Goal: Check status: Check status

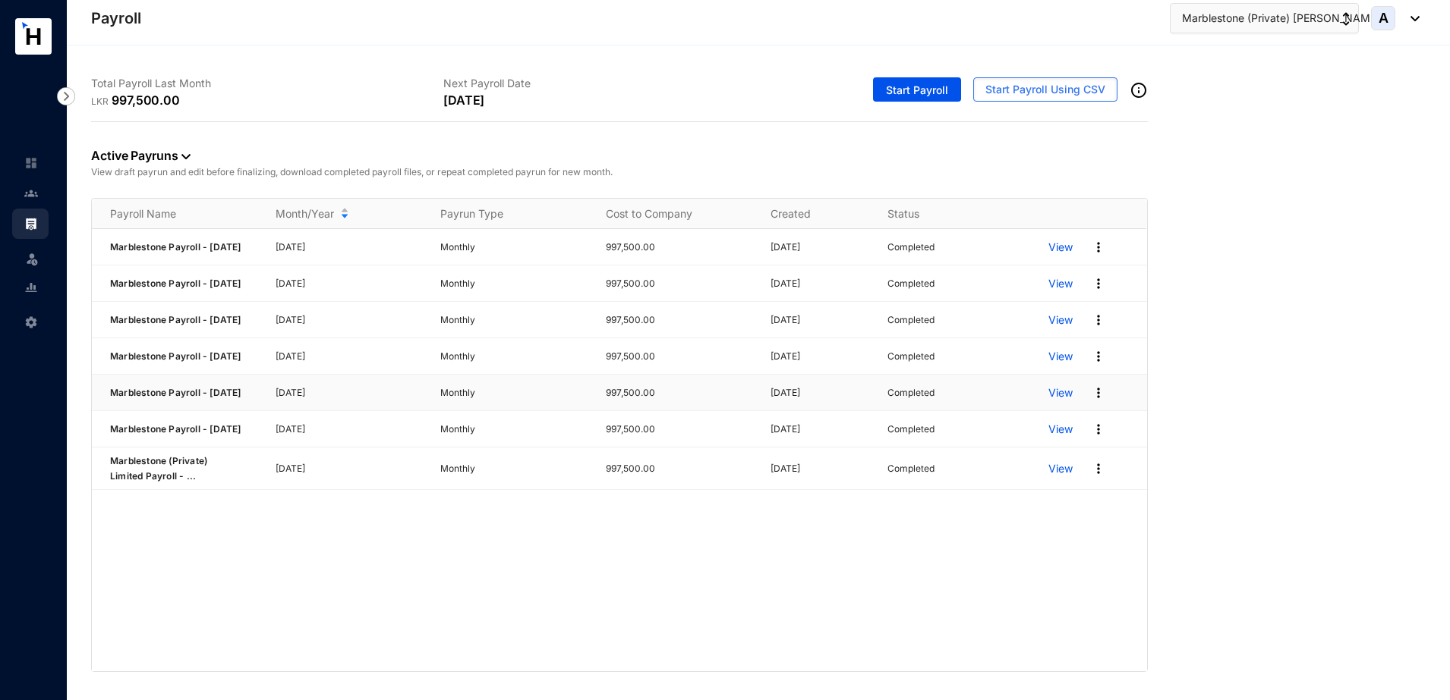
click at [1063, 401] on p "View" at bounding box center [1060, 393] width 24 height 15
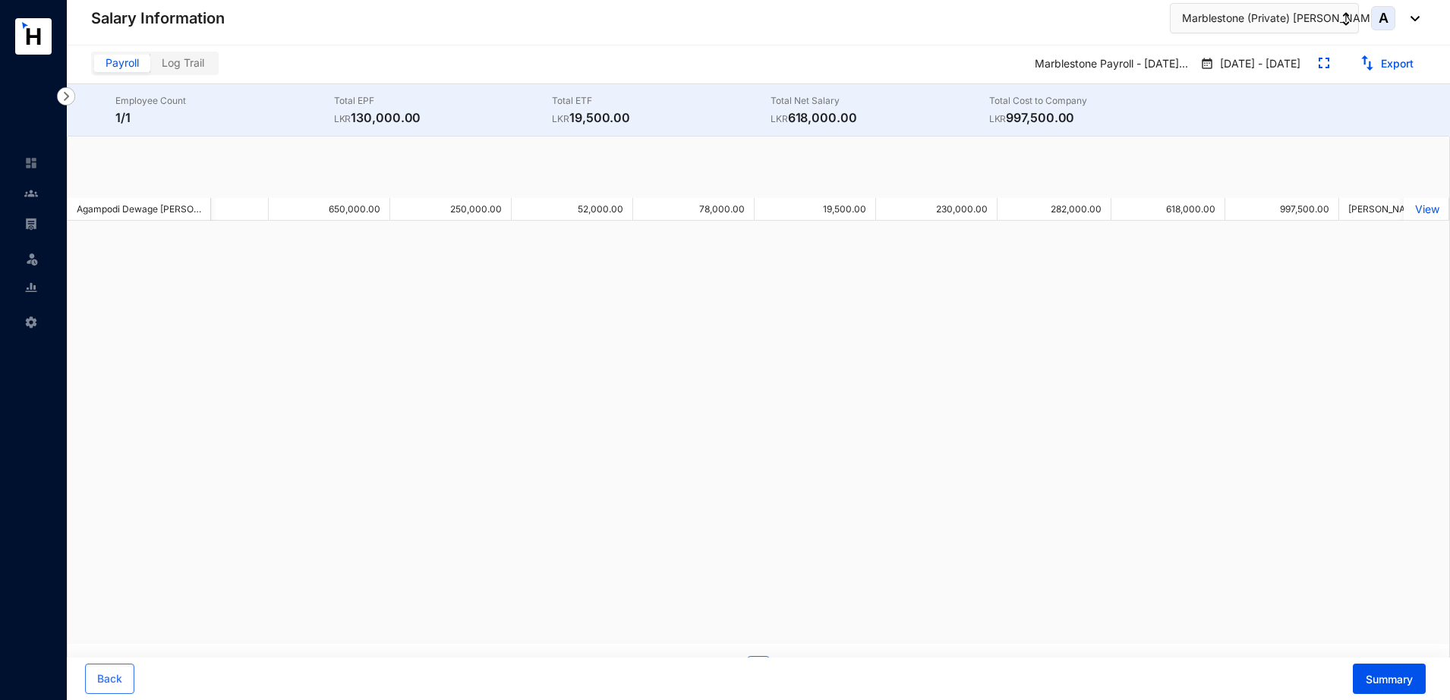
scroll to position [0, 449]
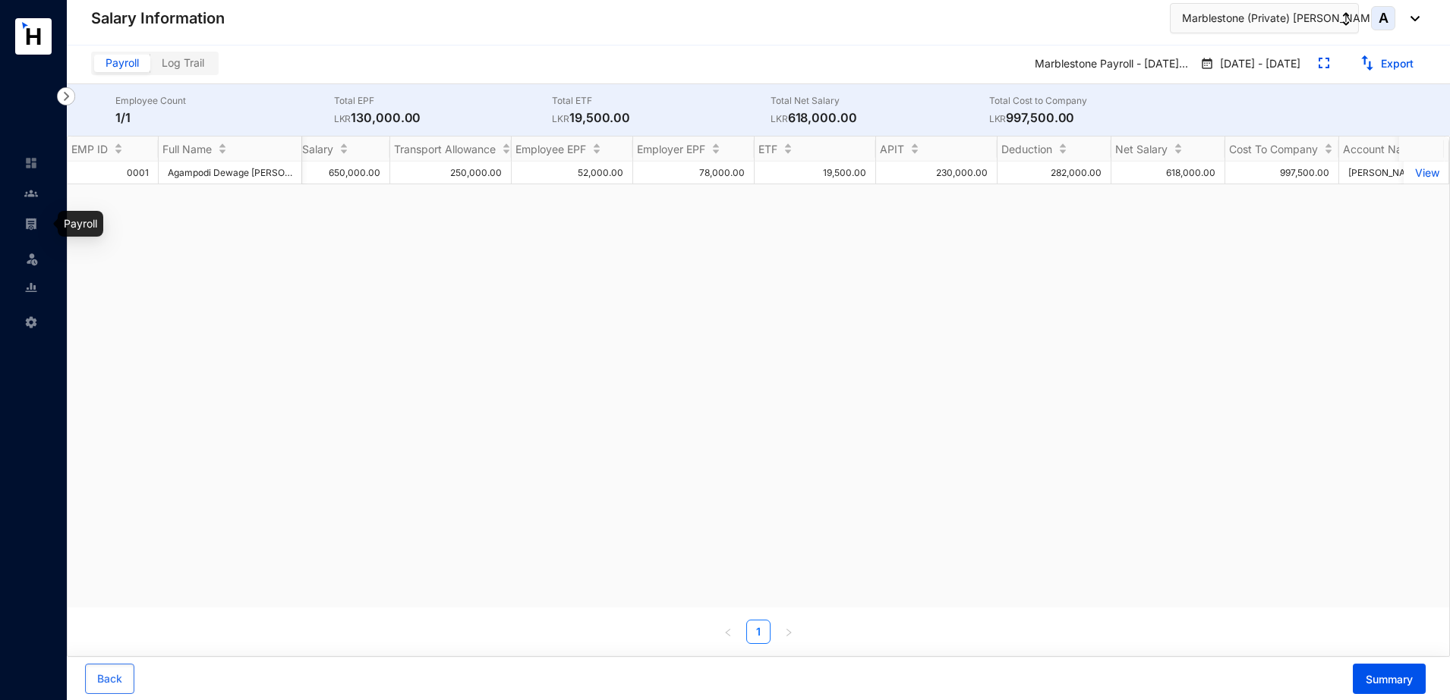
click at [36, 224] on img at bounding box center [31, 224] width 14 height 14
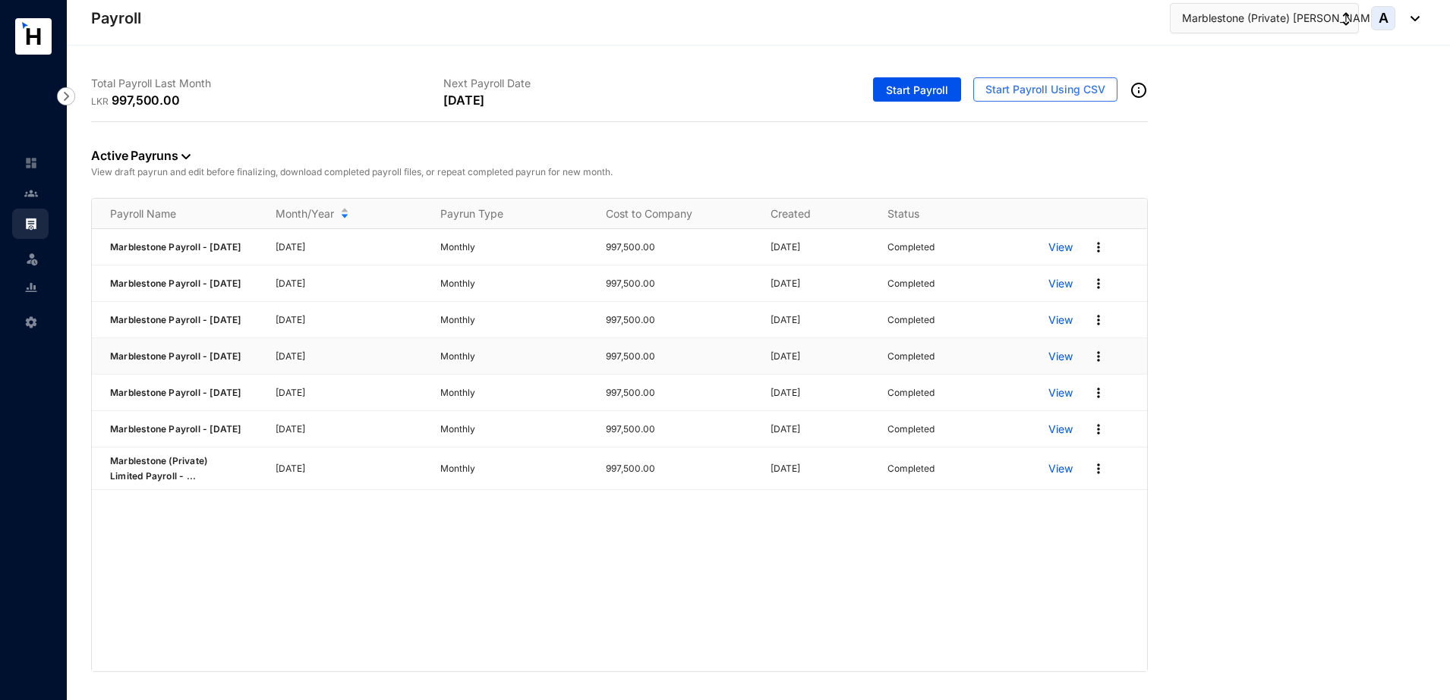
click at [1069, 364] on p "View" at bounding box center [1060, 356] width 24 height 15
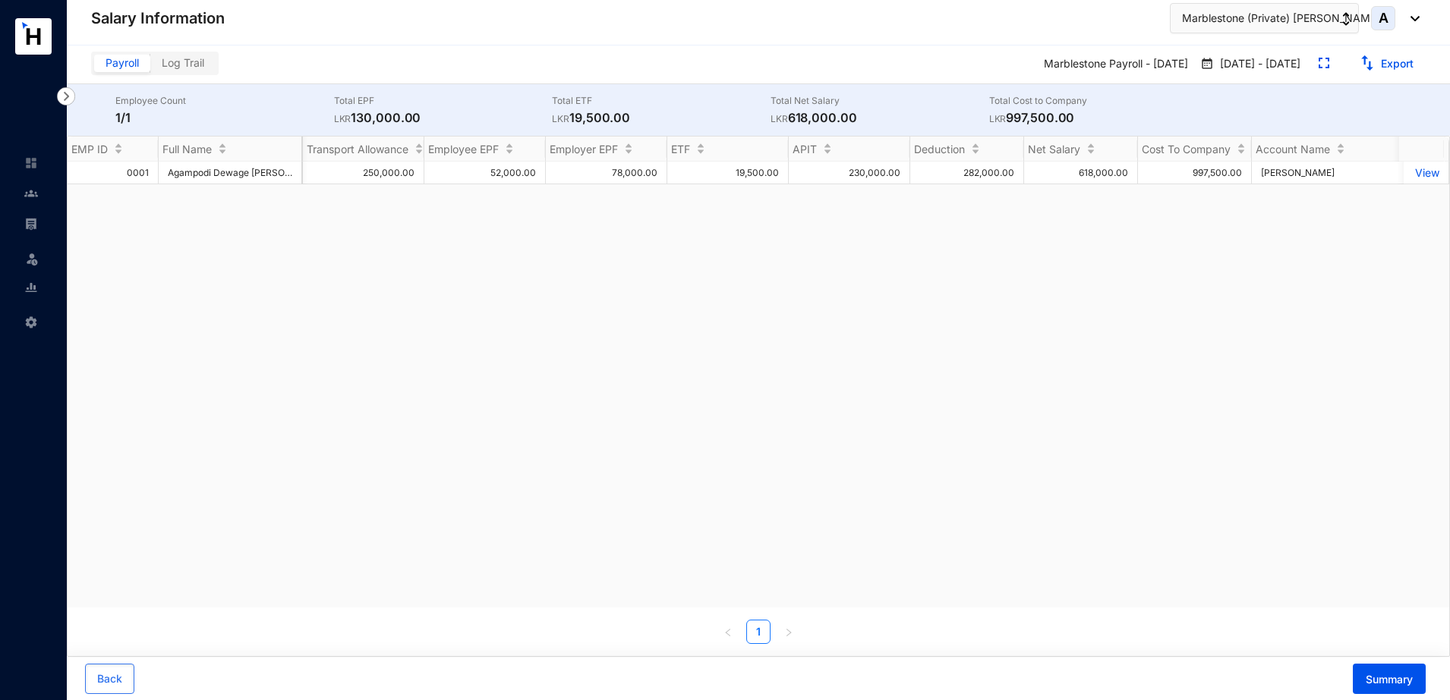
scroll to position [0, 550]
click at [30, 225] on img at bounding box center [31, 224] width 14 height 14
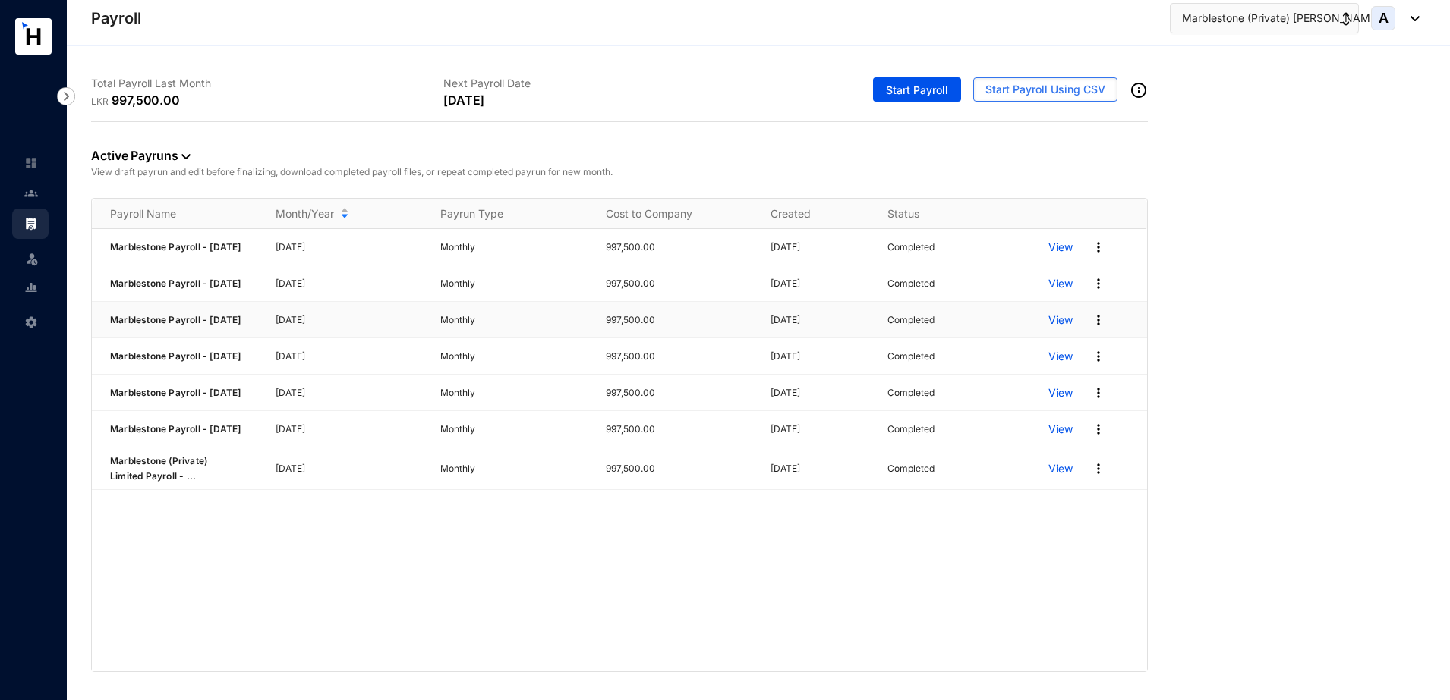
click at [1066, 325] on p "View" at bounding box center [1060, 320] width 24 height 15
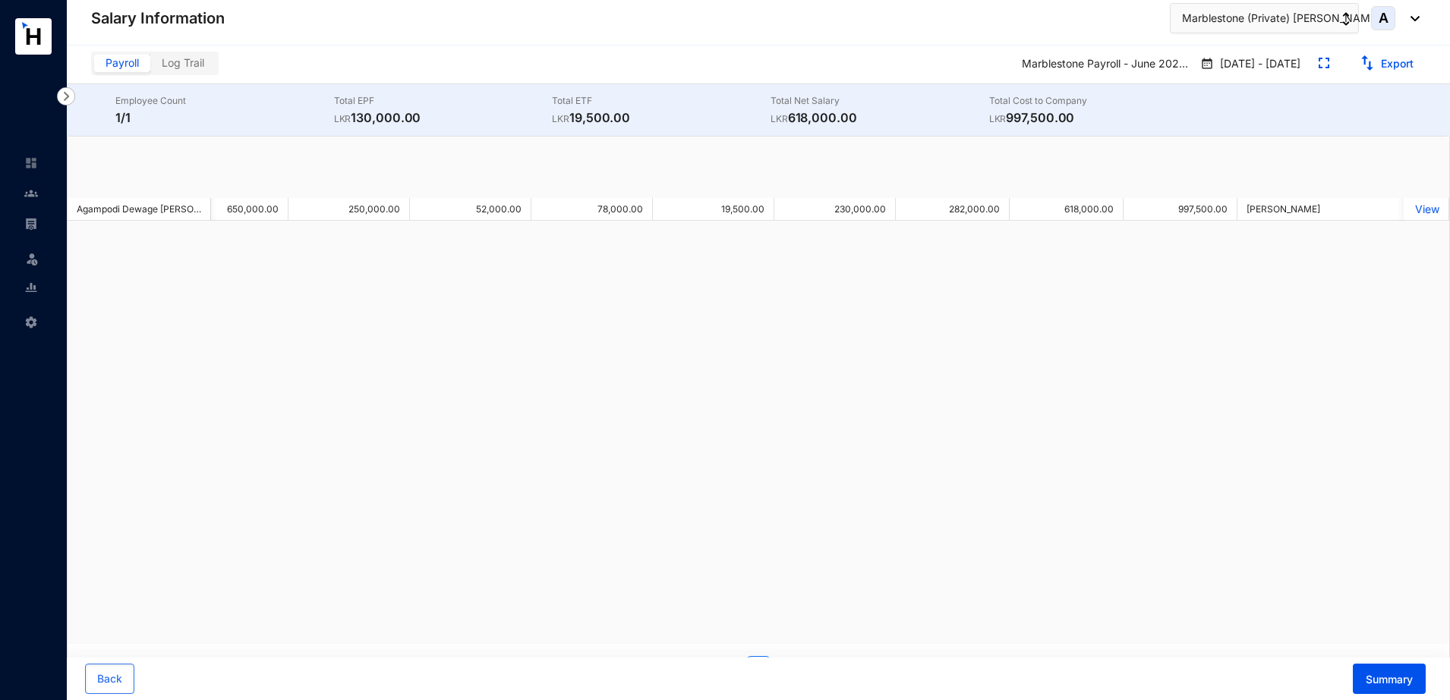
scroll to position [0, 550]
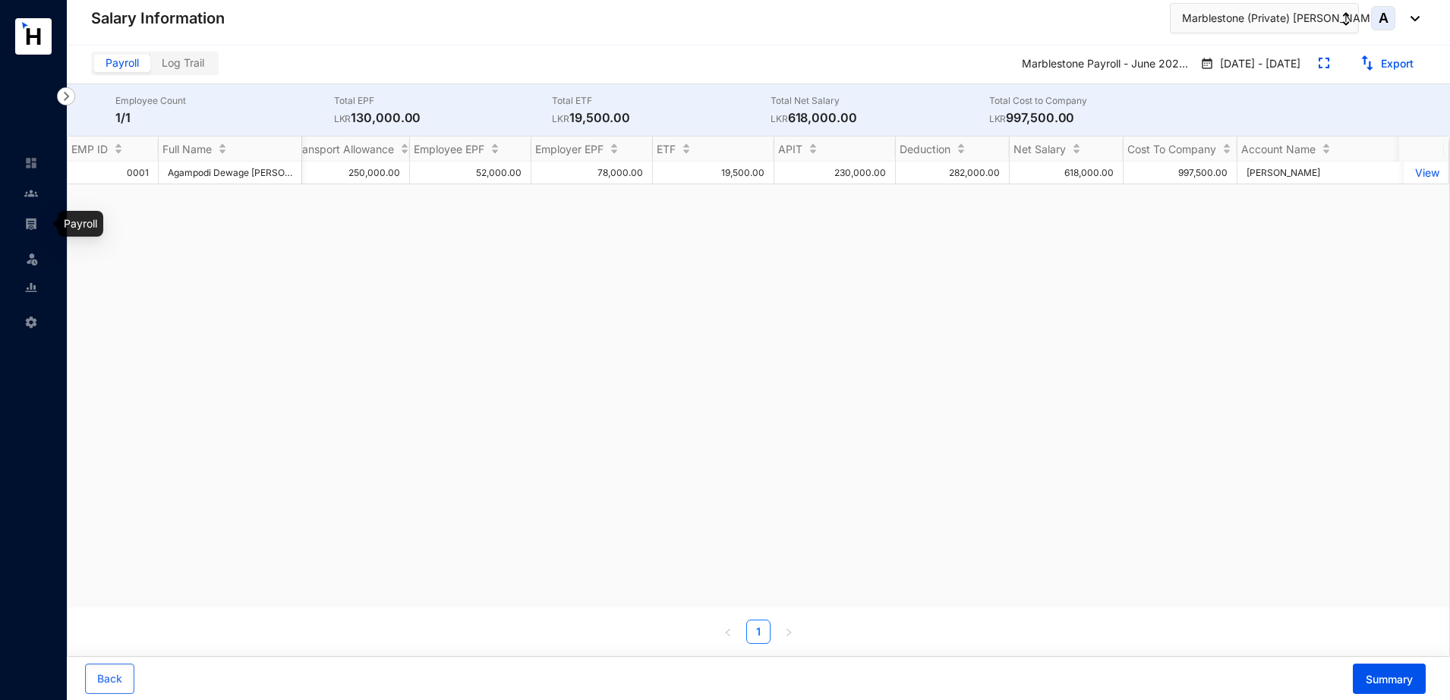
click at [37, 218] on img at bounding box center [31, 224] width 14 height 14
